Goal: Task Accomplishment & Management: Use online tool/utility

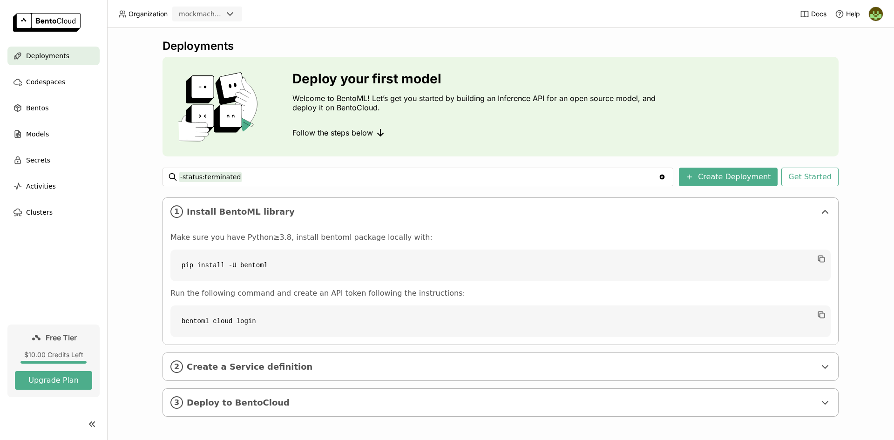
click at [39, 354] on div "$10.00 Credits Left" at bounding box center [53, 355] width 77 height 8
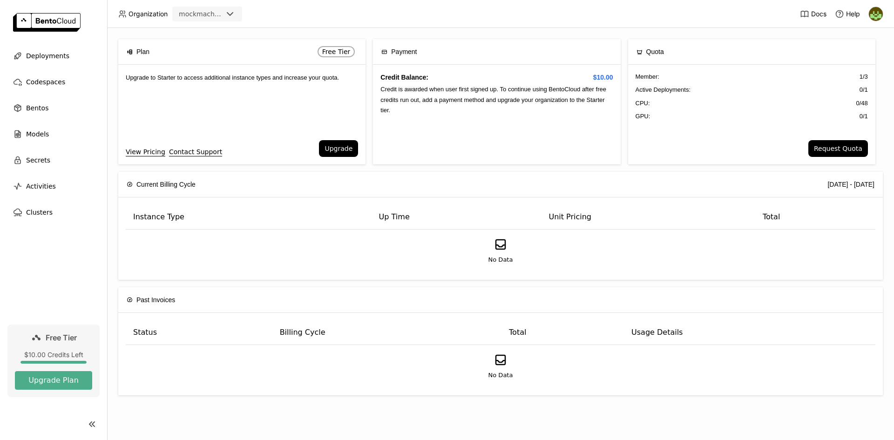
click at [59, 56] on span "Deployments" at bounding box center [47, 55] width 43 height 11
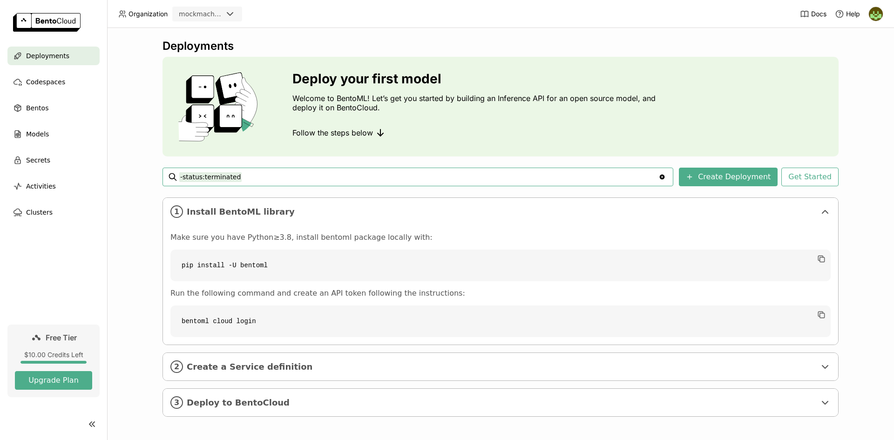
scroll to position [2, 0]
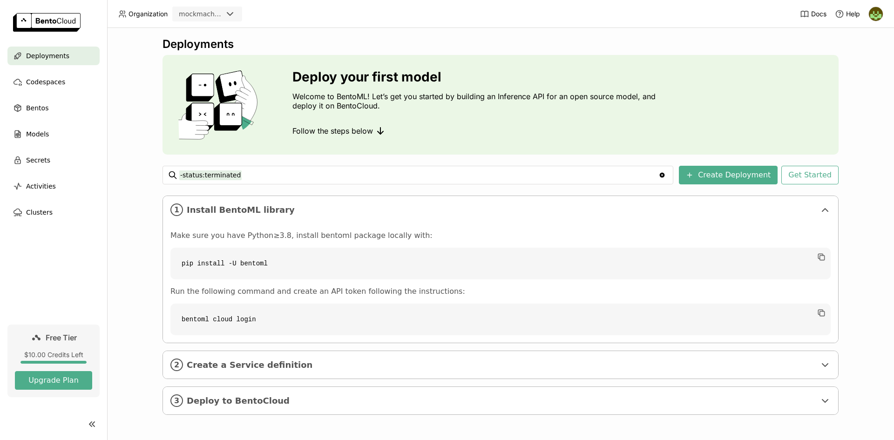
click at [328, 365] on span "Create a Service definition" at bounding box center [501, 365] width 629 height 10
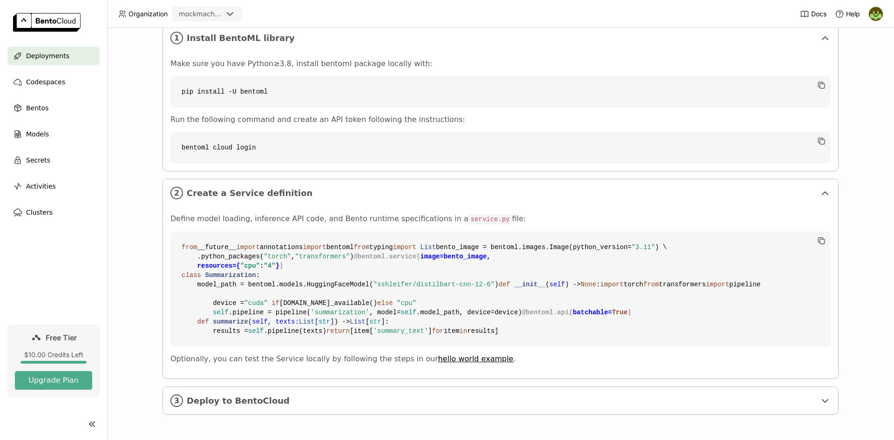
scroll to position [342, 0]
click at [58, 133] on div "Models" at bounding box center [53, 134] width 92 height 19
